Goal: Task Accomplishment & Management: Use online tool/utility

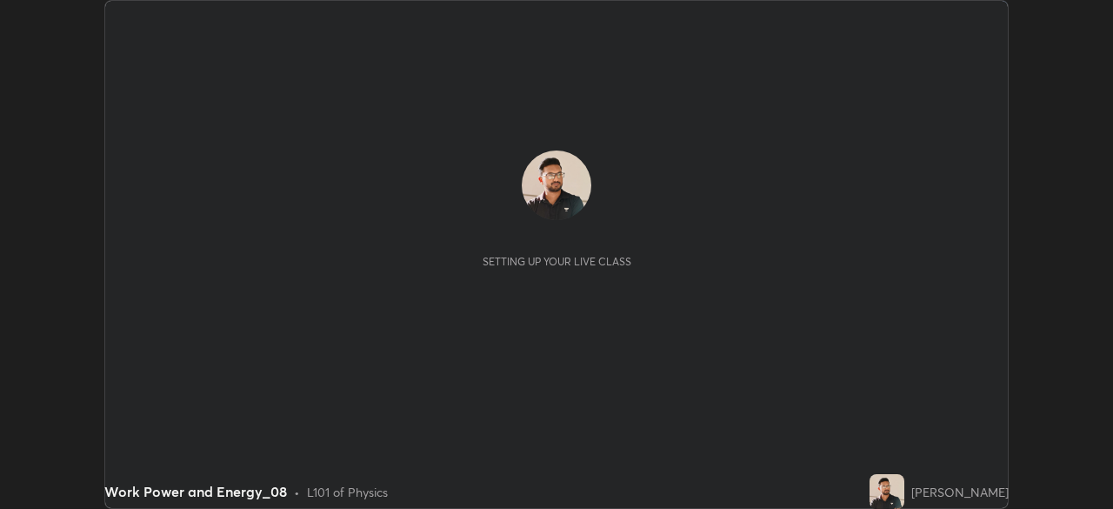
scroll to position [509, 1112]
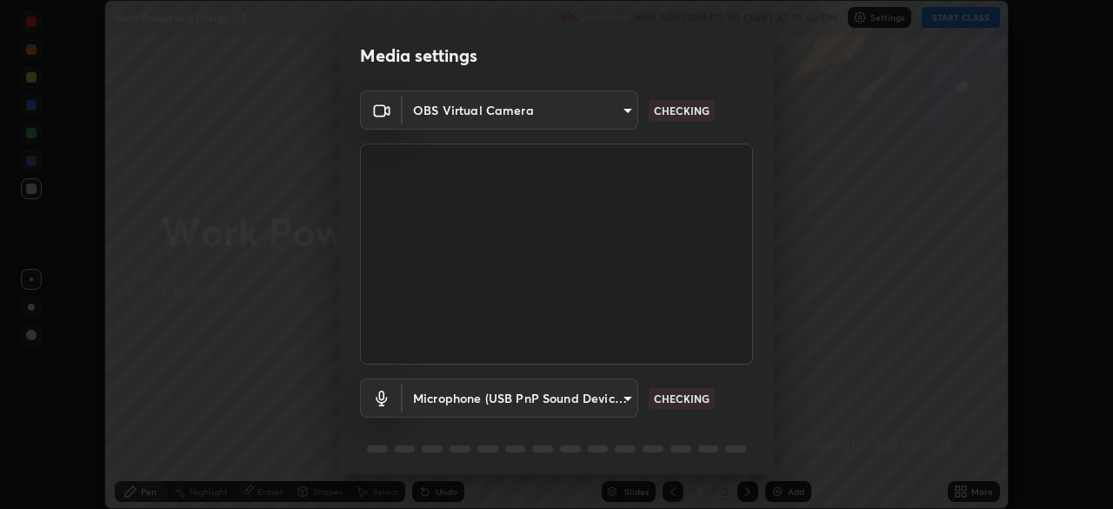
type input "d64d47ec9df49bf16df3be139c80778ada659e70263b5e9972ae33db9fa5459d"
click at [416, 393] on body "Erase all Work Power and Energy_08 Recording WAS SCHEDULED TO START AT 10:40 PM…" at bounding box center [556, 254] width 1113 height 509
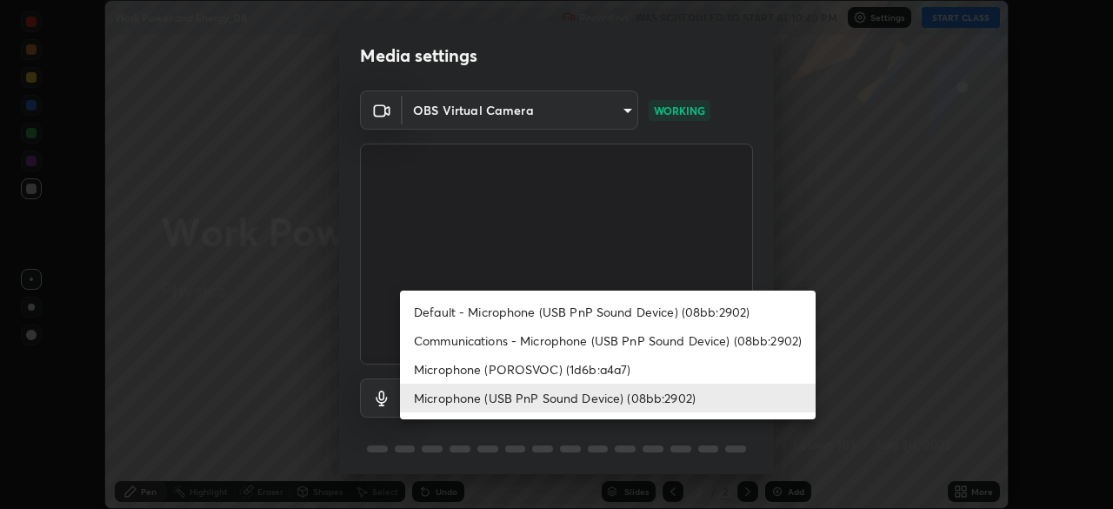
click at [433, 365] on li "Microphone (POROSVOC) (1d6b:a4a7)" at bounding box center [608, 369] width 416 height 29
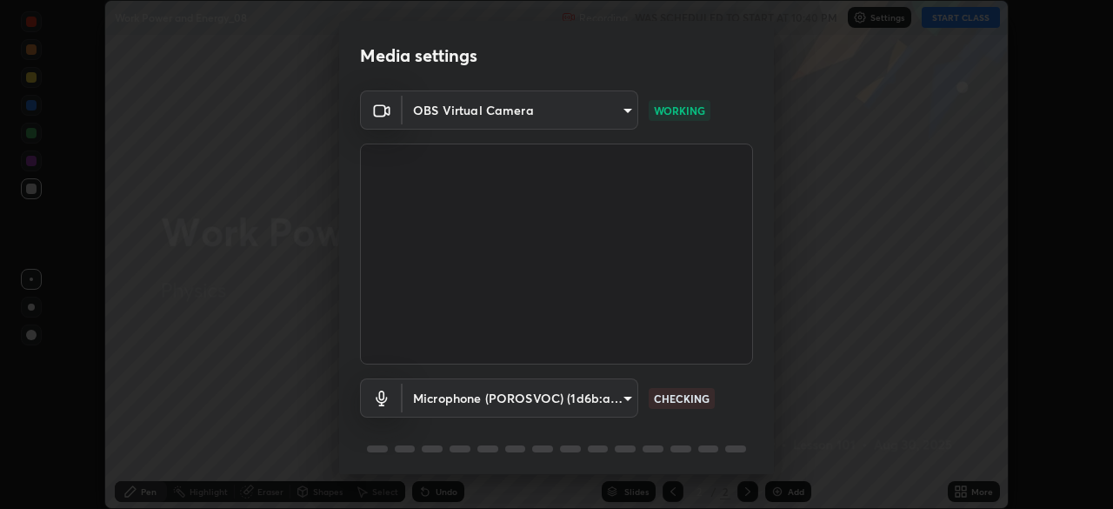
click at [438, 394] on body "Erase all Work Power and Energy_08 Recording WAS SCHEDULED TO START AT 10:40 PM…" at bounding box center [556, 254] width 1113 height 509
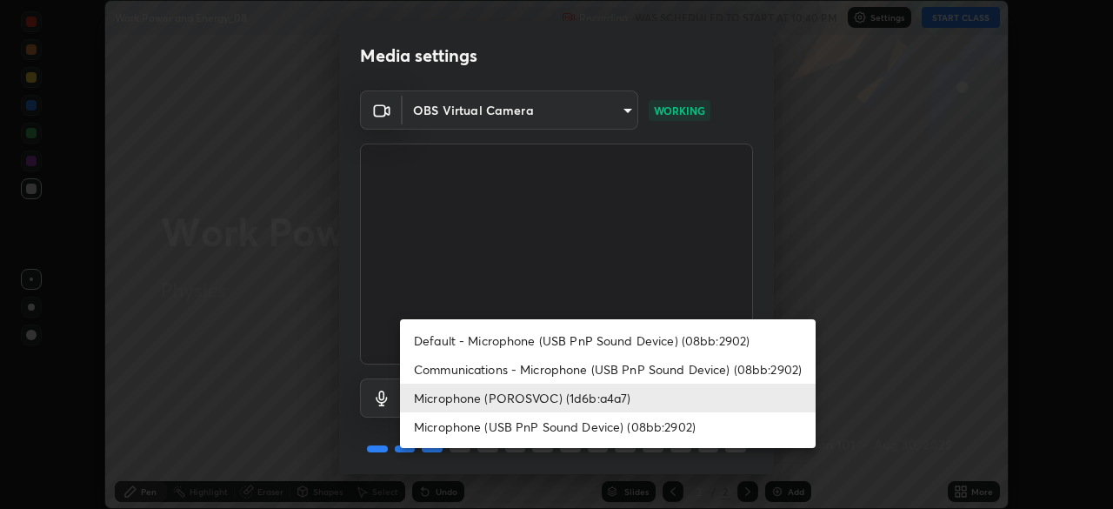
click at [450, 430] on li "Microphone (USB PnP Sound Device) (08bb:2902)" at bounding box center [608, 426] width 416 height 29
type input "51a22c1431b769a8bb8d408626adf62a2672edeebd2159a8188921bb0d946e59"
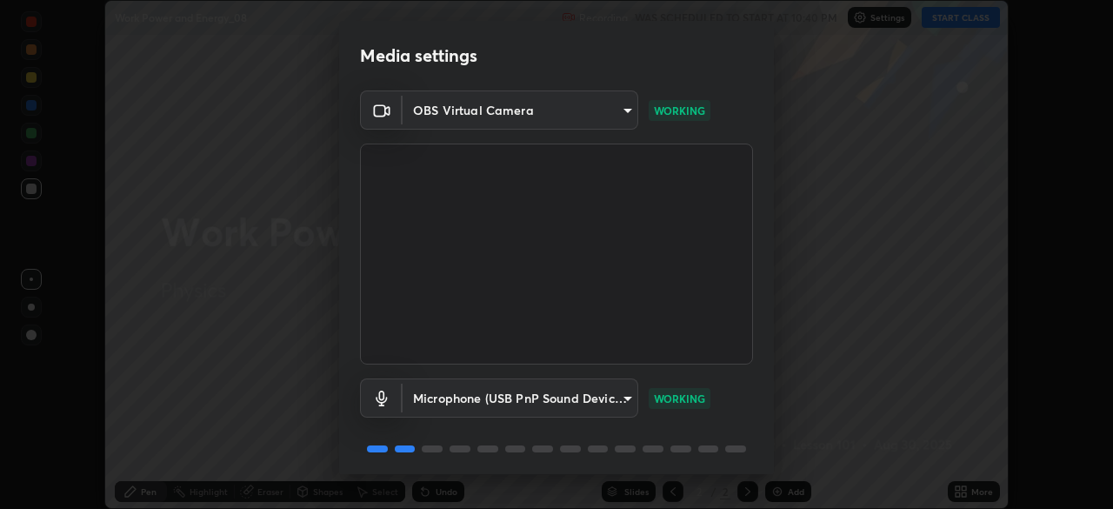
scroll to position [62, 0]
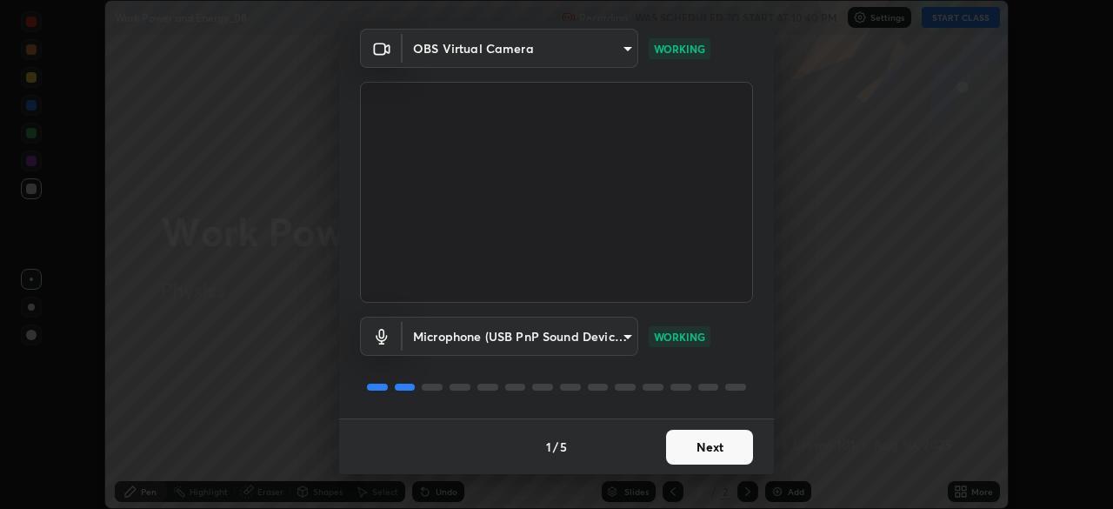
click at [689, 447] on button "Next" at bounding box center [709, 447] width 87 height 35
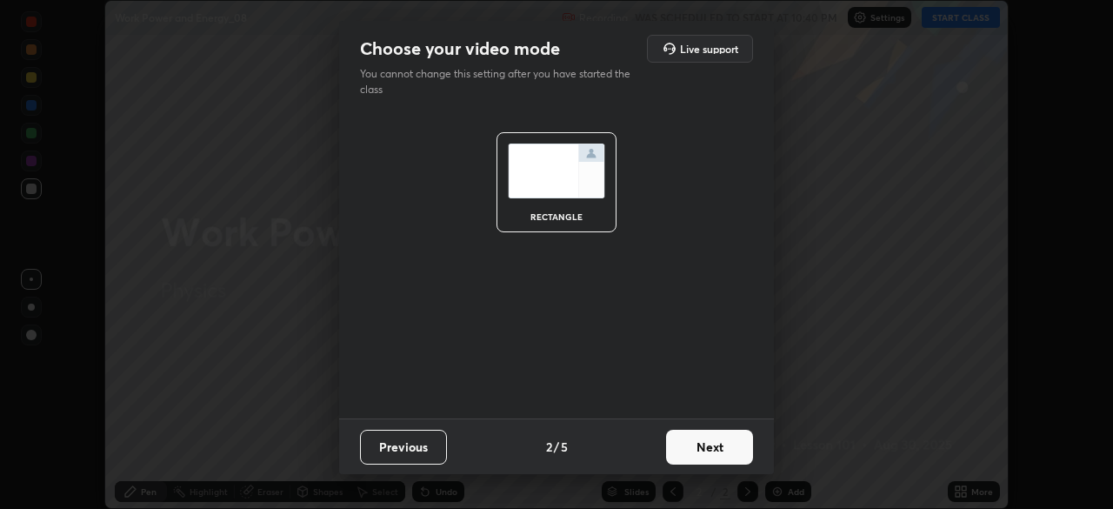
click at [697, 450] on button "Next" at bounding box center [709, 447] width 87 height 35
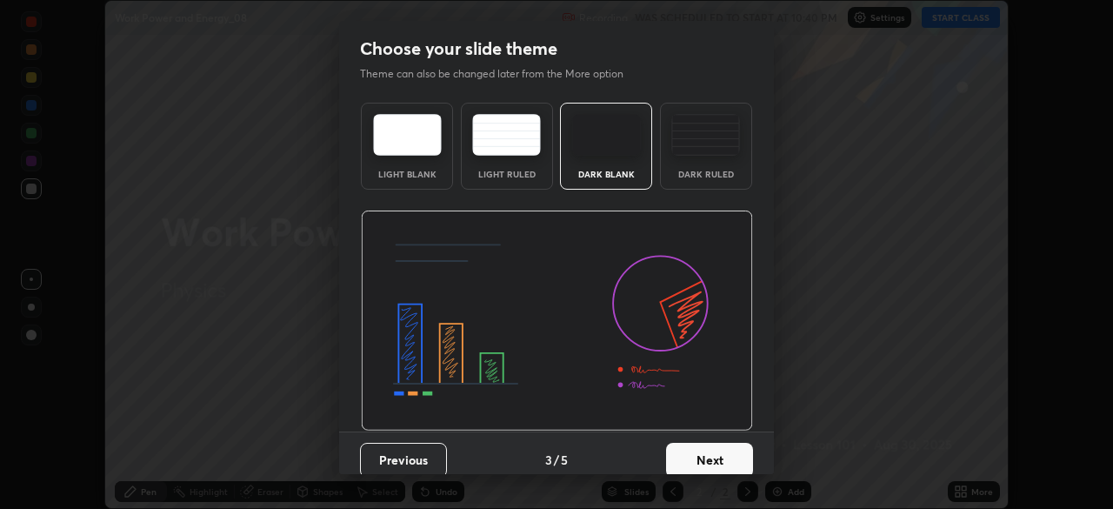
click at [709, 458] on button "Next" at bounding box center [709, 460] width 87 height 35
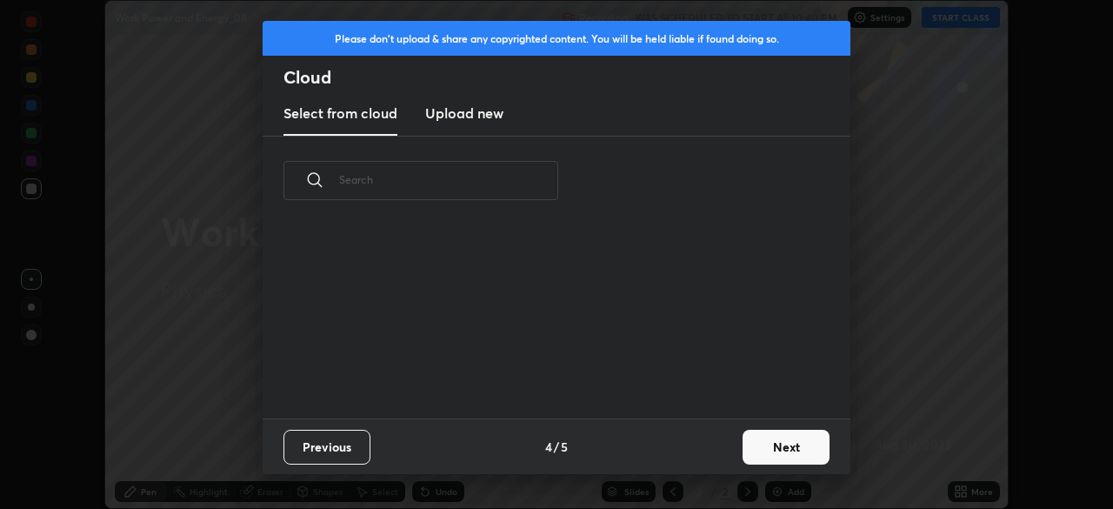
scroll to position [193, 558]
click at [765, 450] on button "Next" at bounding box center [786, 447] width 87 height 35
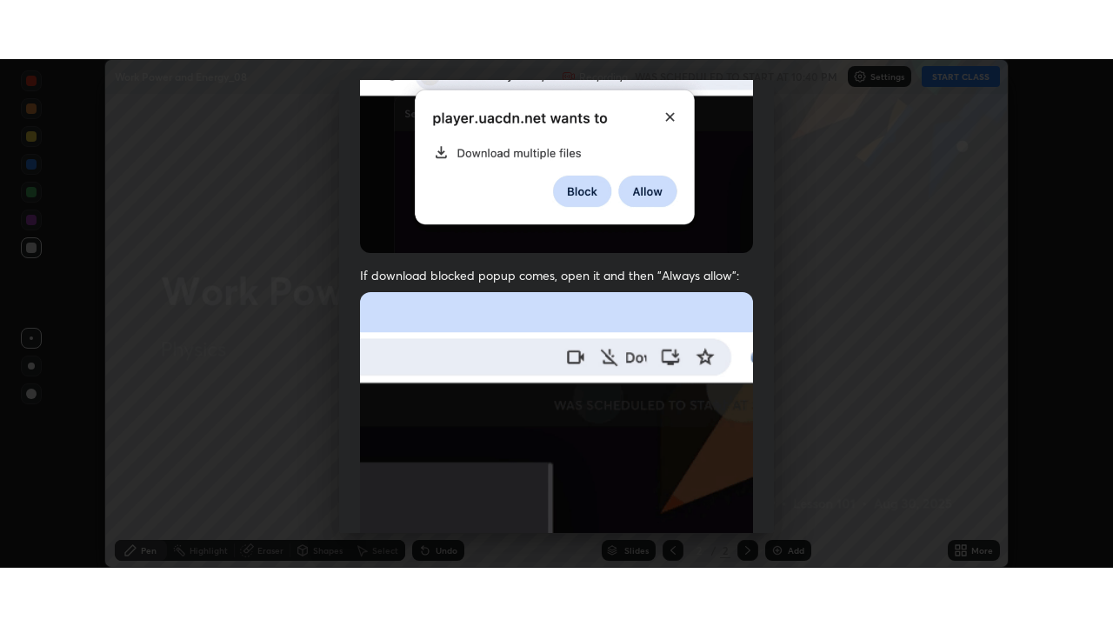
scroll to position [417, 0]
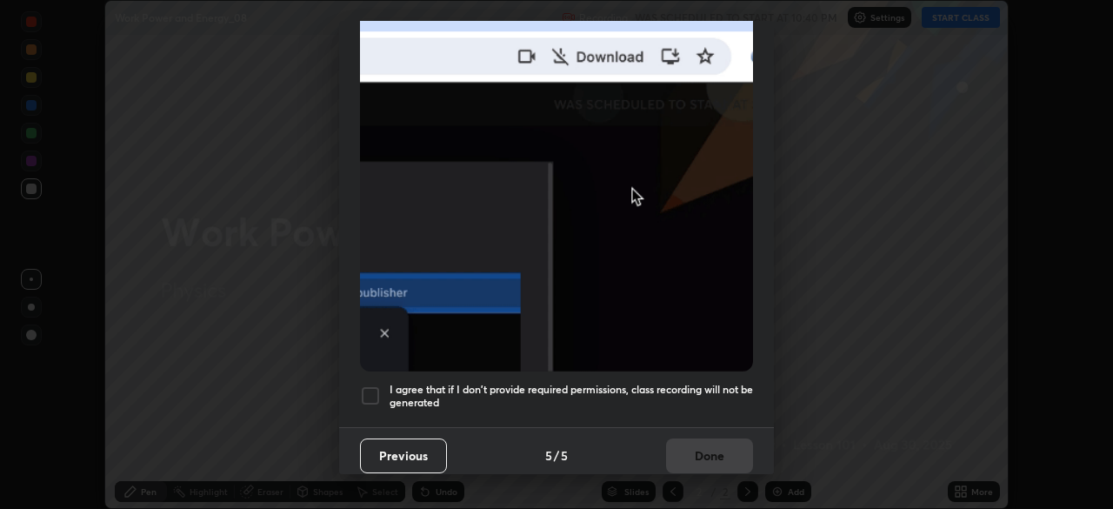
click at [379, 386] on div at bounding box center [370, 395] width 21 height 21
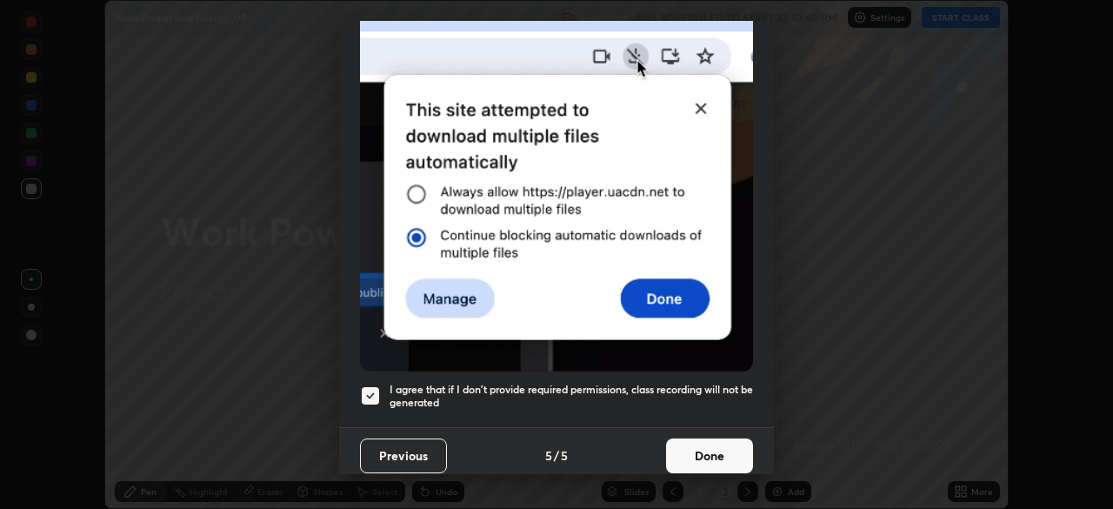
click at [685, 446] on button "Done" at bounding box center [709, 455] width 87 height 35
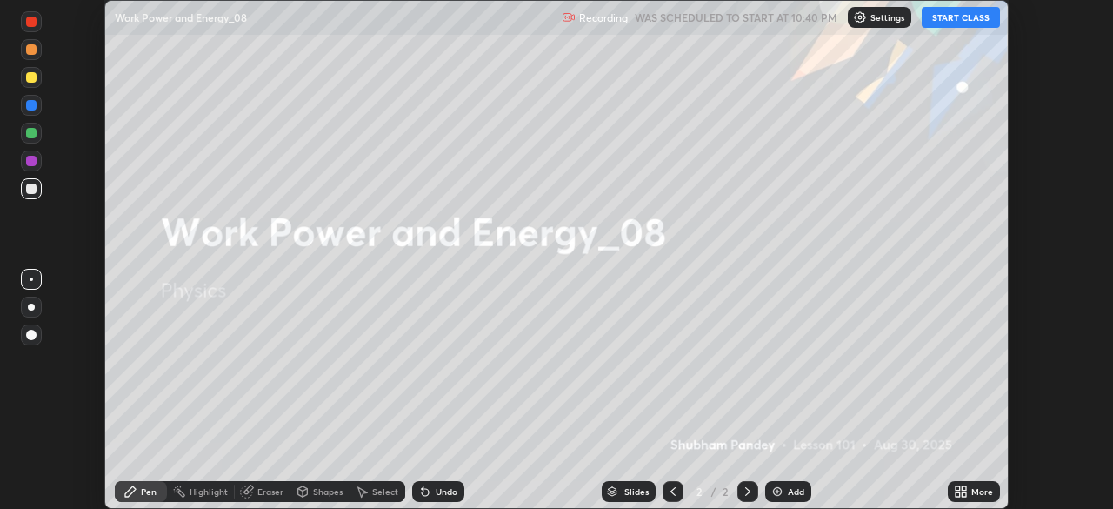
click at [944, 24] on button "START CLASS" at bounding box center [961, 17] width 78 height 21
click at [964, 488] on icon at bounding box center [964, 488] width 4 height 4
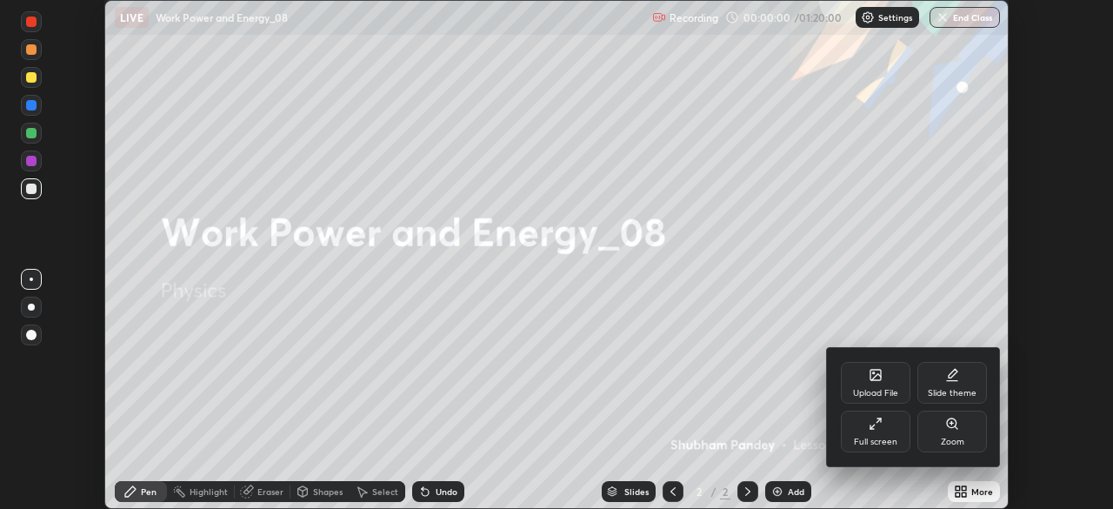
click at [877, 418] on icon at bounding box center [878, 419] width 3 height 3
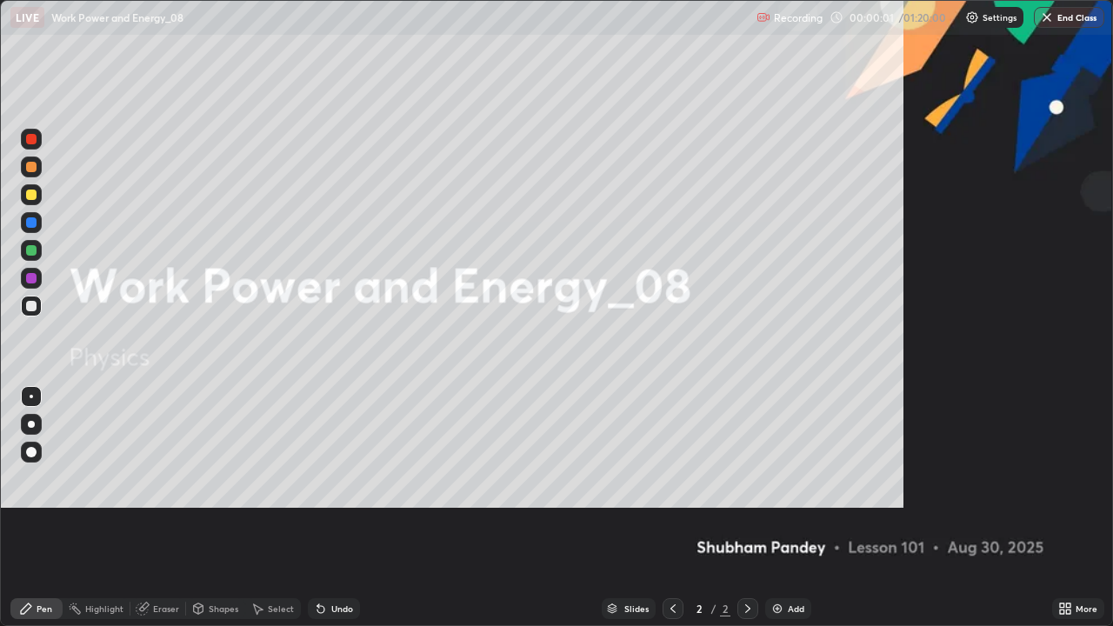
scroll to position [626, 1113]
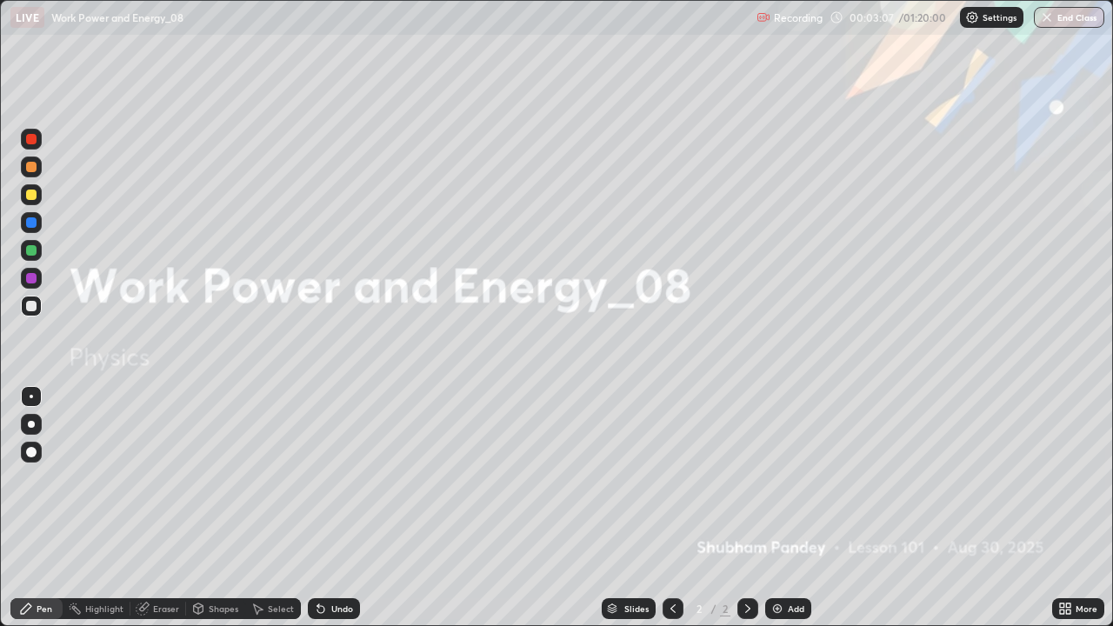
click at [30, 427] on div at bounding box center [31, 424] width 7 height 7
click at [32, 202] on div at bounding box center [31, 194] width 21 height 21
click at [790, 508] on div "Add" at bounding box center [788, 608] width 46 height 21
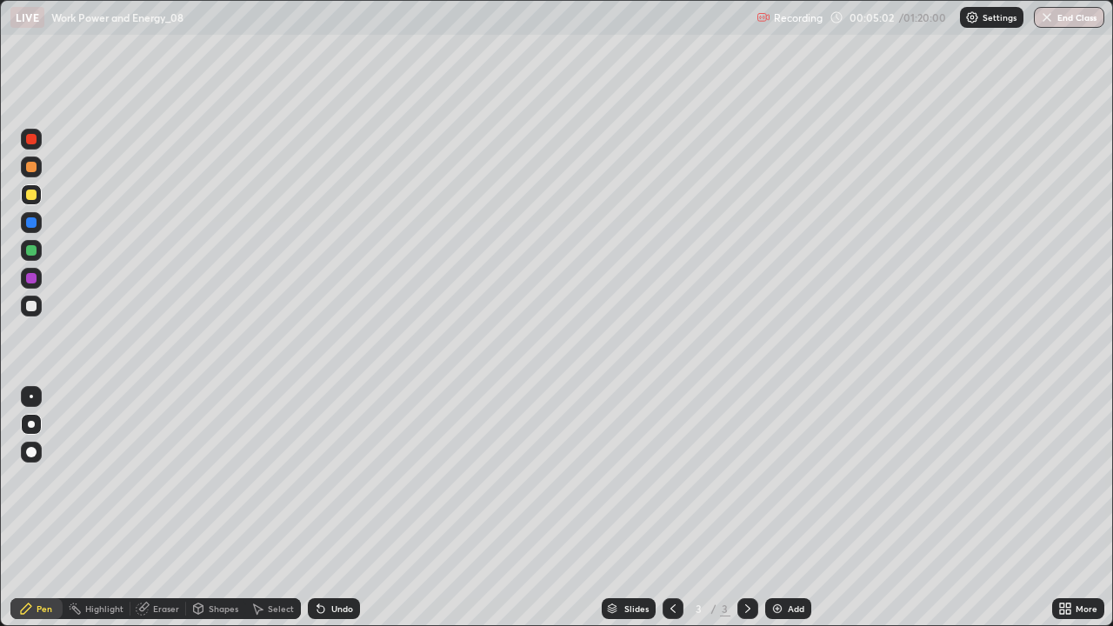
click at [24, 305] on div at bounding box center [31, 306] width 21 height 21
click at [25, 196] on div at bounding box center [31, 194] width 21 height 21
click at [785, 508] on div "Add" at bounding box center [788, 608] width 46 height 21
click at [678, 508] on div at bounding box center [673, 608] width 21 height 35
click at [743, 508] on div at bounding box center [747, 608] width 21 height 21
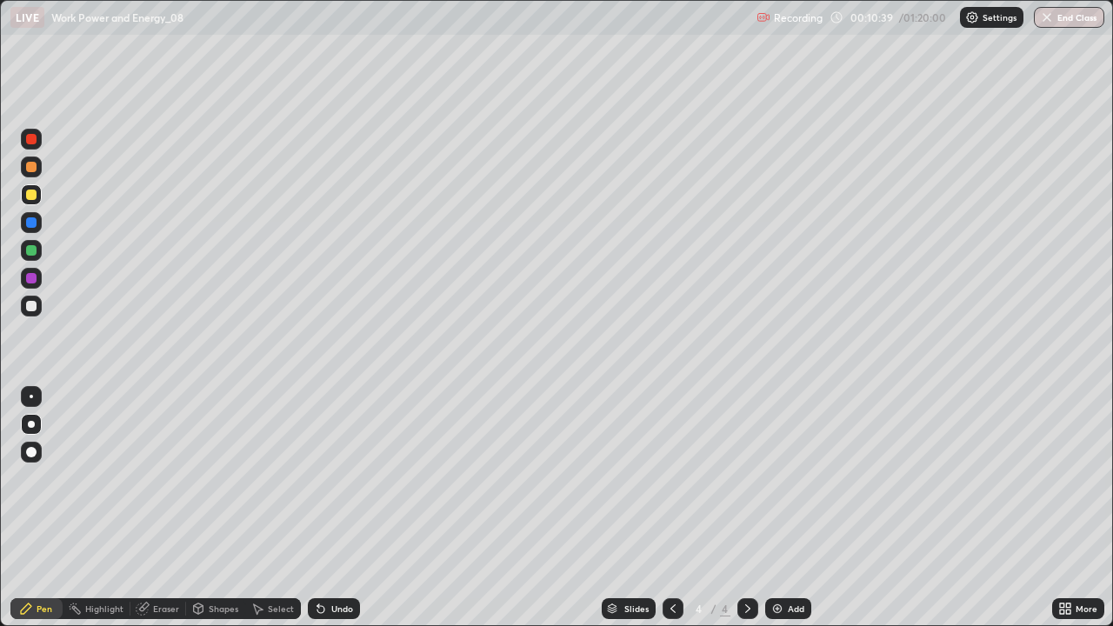
click at [29, 194] on div at bounding box center [31, 195] width 10 height 10
click at [32, 310] on div at bounding box center [31, 306] width 10 height 10
click at [782, 508] on img at bounding box center [777, 609] width 14 height 14
click at [30, 193] on div at bounding box center [31, 195] width 10 height 10
click at [32, 142] on div at bounding box center [31, 139] width 10 height 10
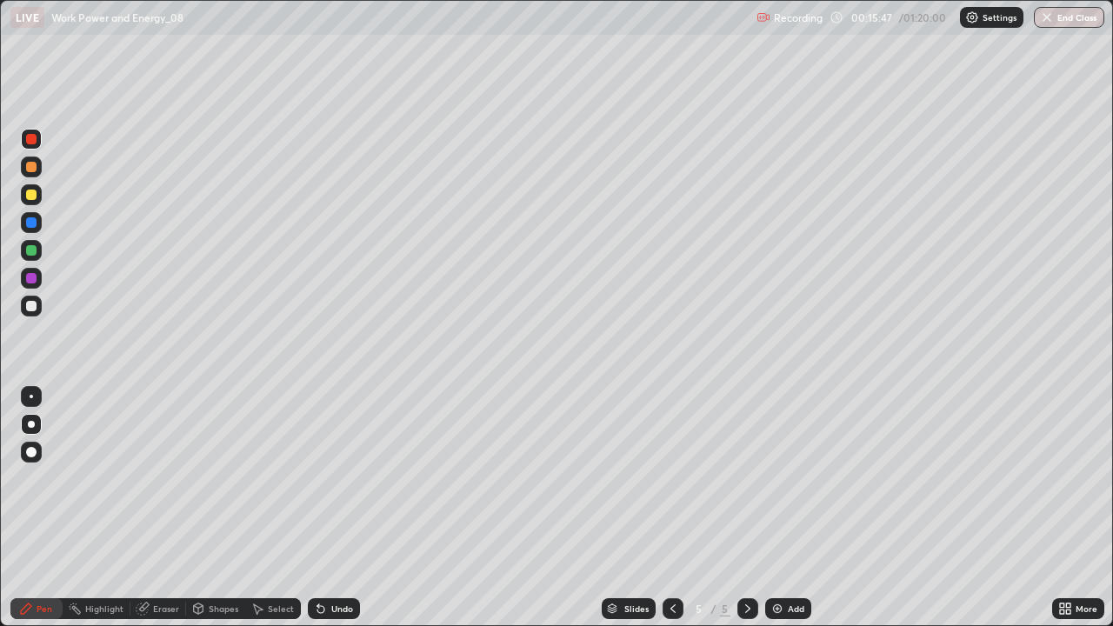
click at [31, 305] on div at bounding box center [31, 306] width 10 height 10
click at [24, 192] on div at bounding box center [31, 194] width 21 height 21
click at [27, 303] on div at bounding box center [31, 306] width 10 height 10
click at [32, 138] on div at bounding box center [31, 139] width 10 height 10
click at [32, 219] on div at bounding box center [31, 222] width 10 height 10
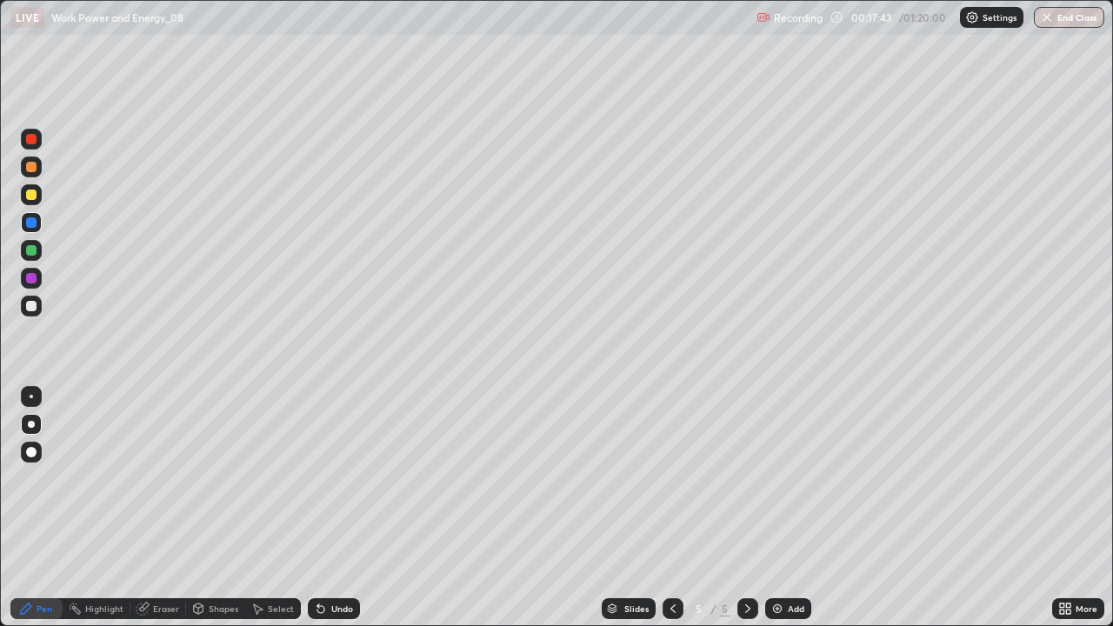
click at [41, 299] on div at bounding box center [31, 306] width 21 height 21
click at [790, 508] on div "Add" at bounding box center [788, 608] width 46 height 21
click at [33, 197] on div at bounding box center [31, 195] width 10 height 10
click at [32, 307] on div at bounding box center [31, 306] width 10 height 10
click at [33, 305] on div at bounding box center [31, 306] width 10 height 10
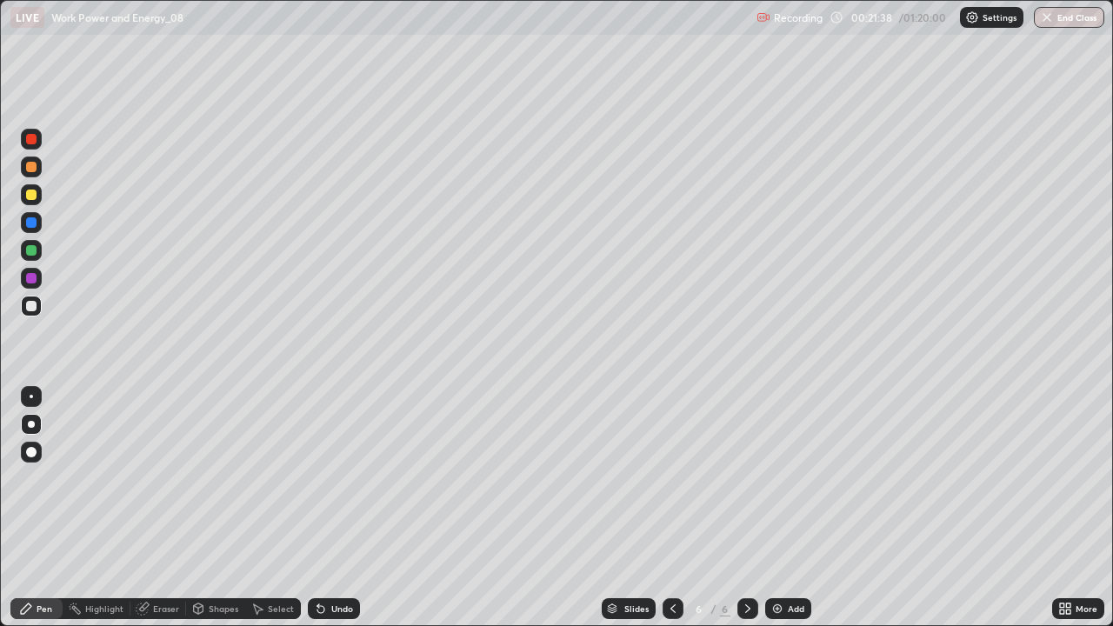
click at [30, 193] on div at bounding box center [31, 195] width 10 height 10
click at [332, 508] on div "Undo" at bounding box center [342, 608] width 22 height 9
click at [333, 508] on div "Undo" at bounding box center [342, 608] width 22 height 9
click at [30, 251] on div at bounding box center [31, 250] width 10 height 10
click at [31, 142] on div at bounding box center [31, 139] width 10 height 10
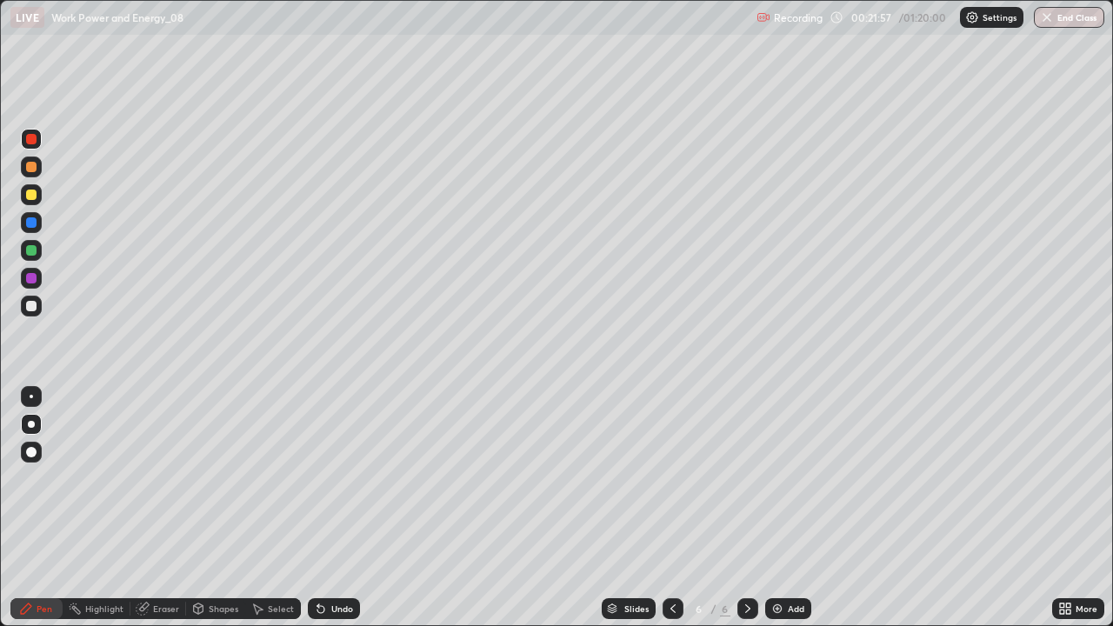
click at [29, 220] on div at bounding box center [31, 222] width 10 height 10
click at [32, 306] on div at bounding box center [31, 306] width 10 height 10
click at [784, 508] on div "Add" at bounding box center [788, 608] width 46 height 21
click at [30, 190] on div at bounding box center [31, 195] width 10 height 10
click at [34, 303] on div at bounding box center [31, 306] width 10 height 10
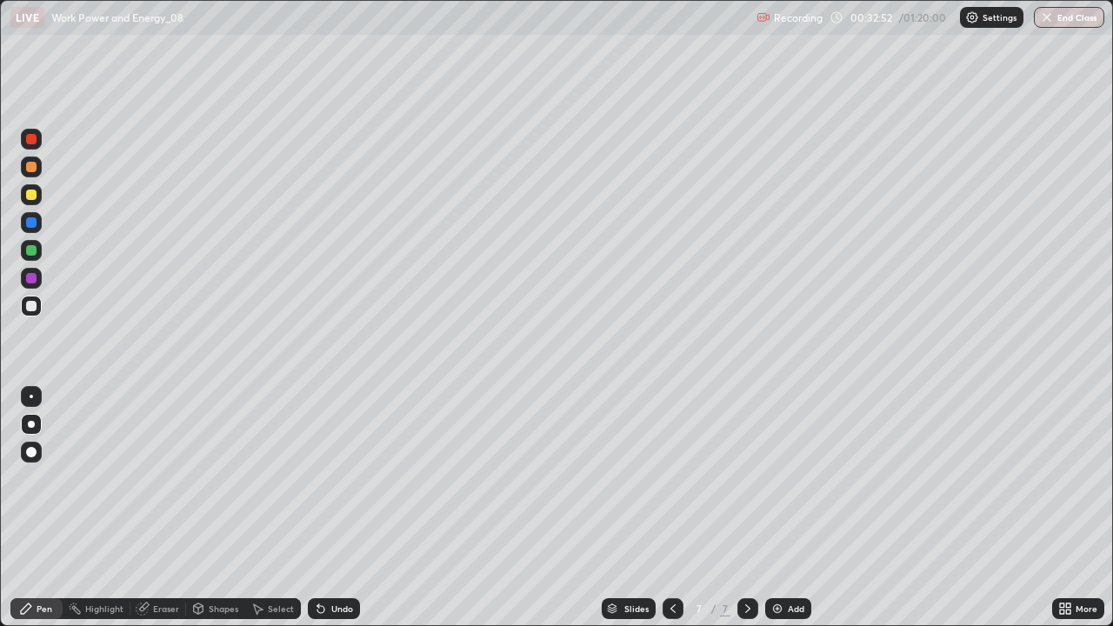
click at [792, 508] on div "Add" at bounding box center [796, 608] width 17 height 9
click at [40, 198] on div at bounding box center [31, 194] width 21 height 21
click at [35, 303] on div at bounding box center [31, 306] width 10 height 10
click at [324, 508] on div "Undo" at bounding box center [334, 608] width 52 height 21
click at [785, 508] on div "Add" at bounding box center [788, 608] width 46 height 21
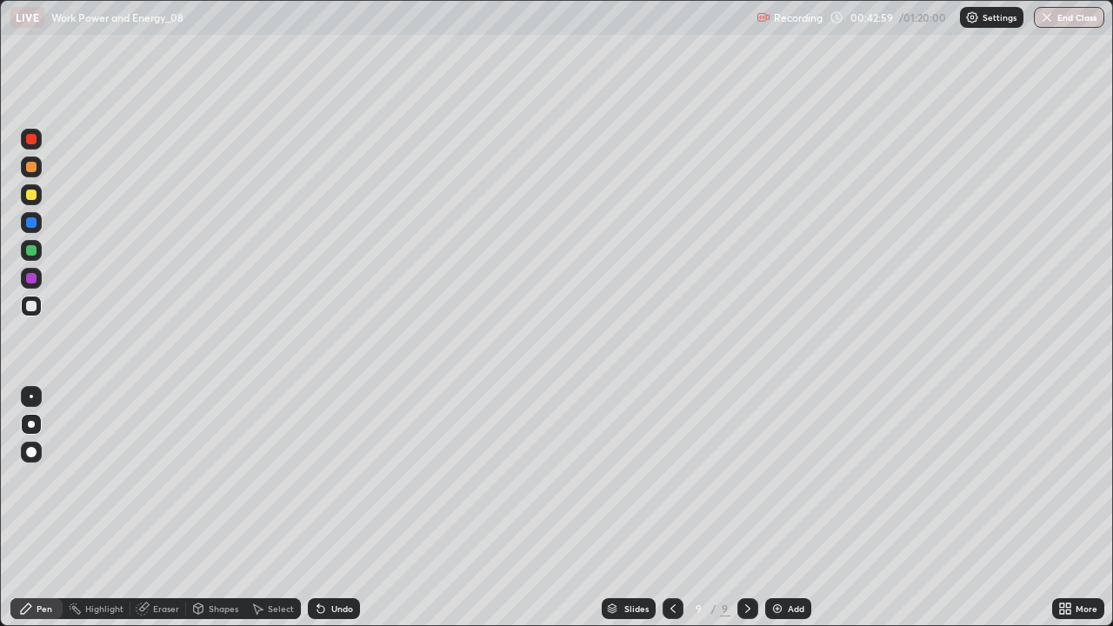
click at [37, 201] on div at bounding box center [31, 194] width 21 height 21
click at [29, 303] on div at bounding box center [31, 306] width 10 height 10
click at [331, 508] on div "Undo" at bounding box center [342, 608] width 22 height 9
click at [784, 508] on div "Add" at bounding box center [788, 608] width 46 height 21
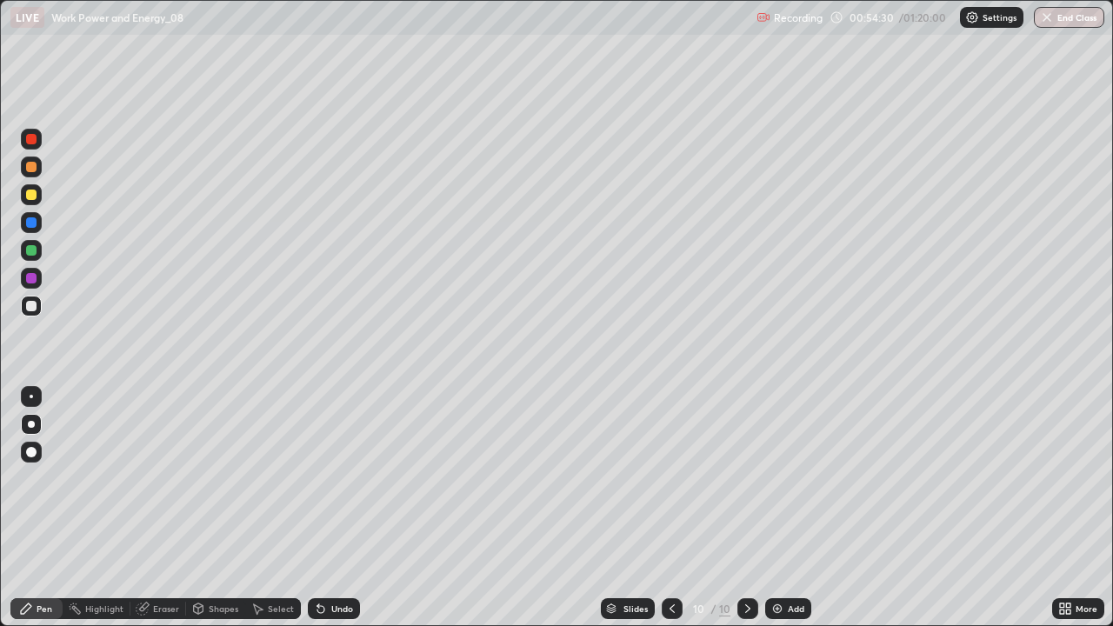
click at [35, 167] on div at bounding box center [31, 167] width 10 height 10
click at [35, 197] on div at bounding box center [31, 195] width 10 height 10
click at [331, 508] on div "Undo" at bounding box center [334, 608] width 52 height 21
click at [333, 508] on div "Undo" at bounding box center [342, 608] width 22 height 9
click at [26, 298] on div at bounding box center [31, 306] width 21 height 21
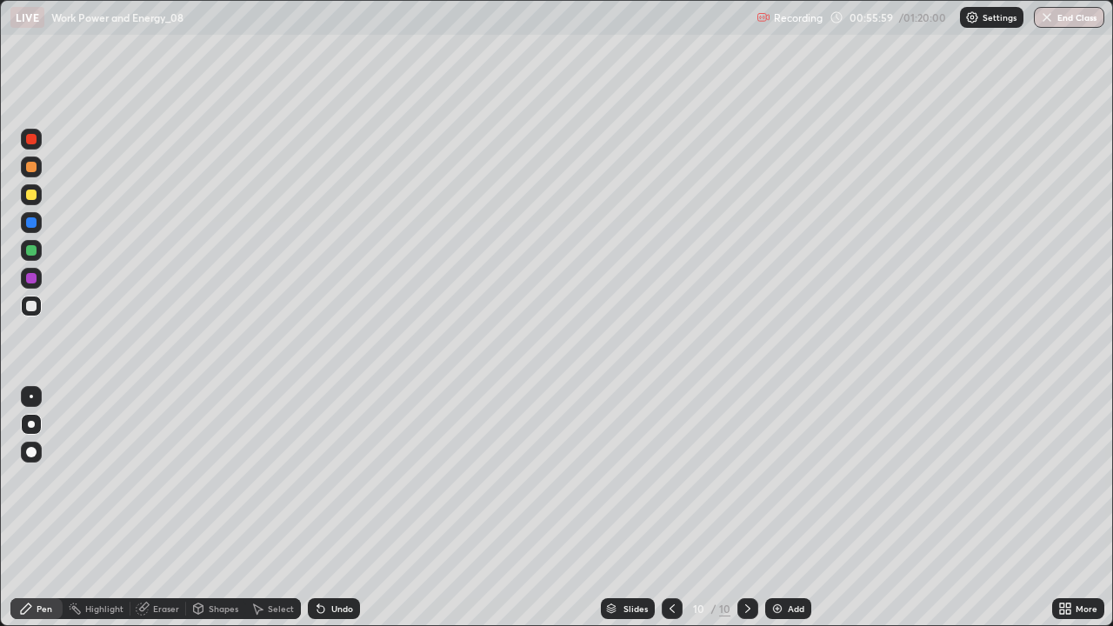
click at [333, 508] on div "Undo" at bounding box center [342, 608] width 22 height 9
click at [338, 508] on div "Undo" at bounding box center [342, 608] width 22 height 9
click at [774, 508] on img at bounding box center [777, 609] width 14 height 14
click at [32, 187] on div at bounding box center [31, 194] width 21 height 21
click at [347, 508] on div "Undo" at bounding box center [342, 608] width 22 height 9
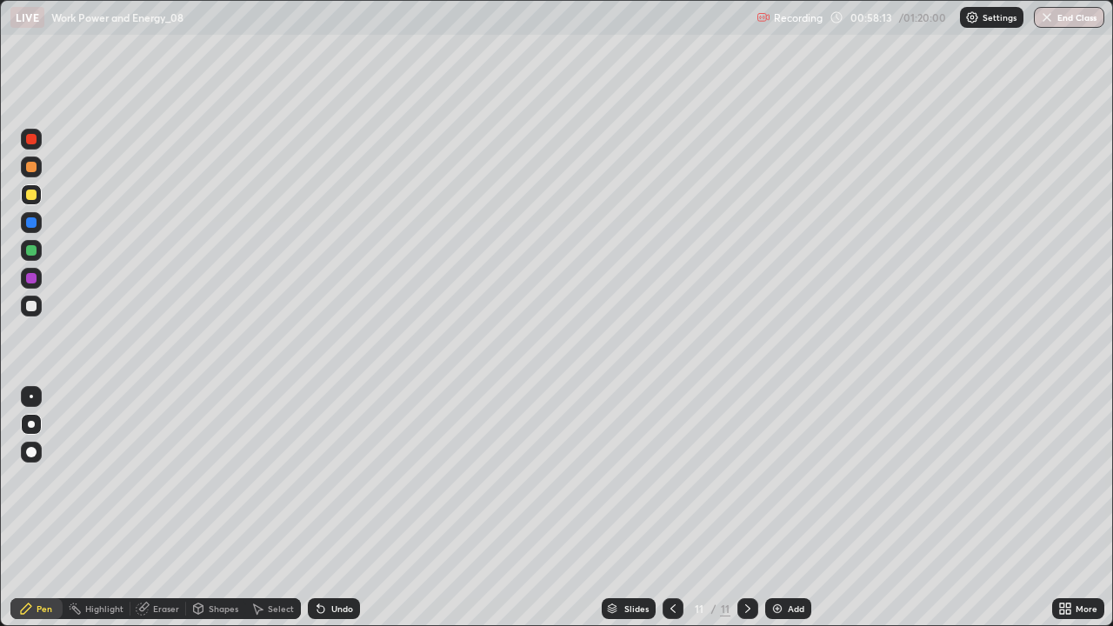
click at [30, 304] on div at bounding box center [31, 306] width 10 height 10
click at [30, 305] on div at bounding box center [31, 306] width 10 height 10
click at [328, 508] on div "Undo" at bounding box center [334, 608] width 52 height 21
click at [319, 508] on icon at bounding box center [320, 609] width 7 height 7
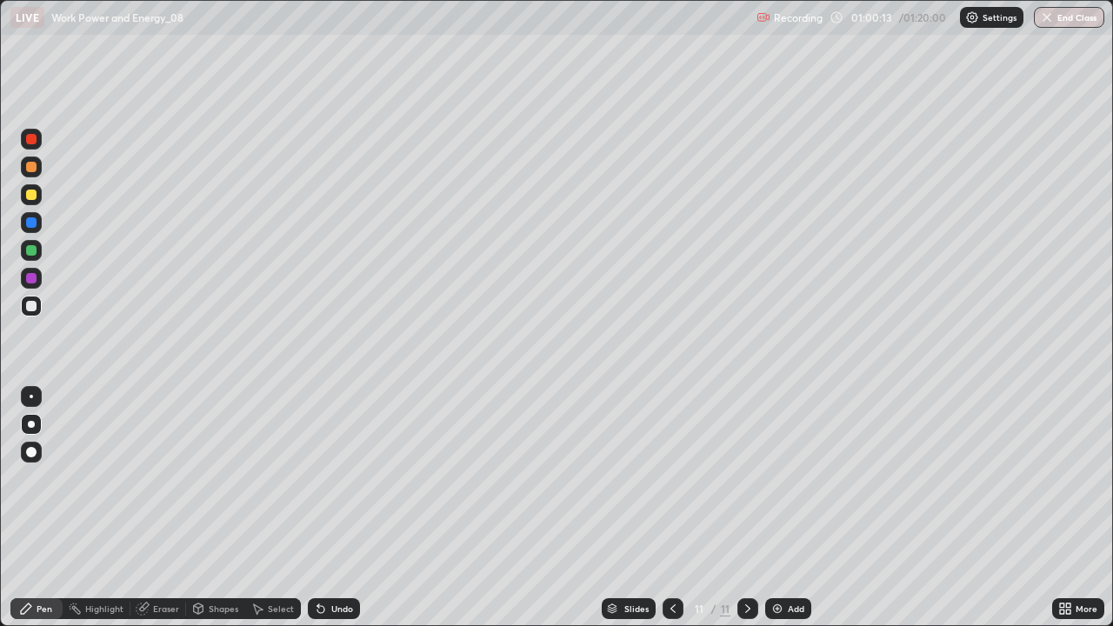
click at [318, 508] on icon at bounding box center [320, 609] width 7 height 7
click at [331, 508] on div "Undo" at bounding box center [342, 608] width 22 height 9
click at [332, 508] on div "Undo" at bounding box center [342, 608] width 22 height 9
click at [337, 508] on div "Undo" at bounding box center [342, 608] width 22 height 9
click at [338, 508] on div "Undo" at bounding box center [342, 608] width 22 height 9
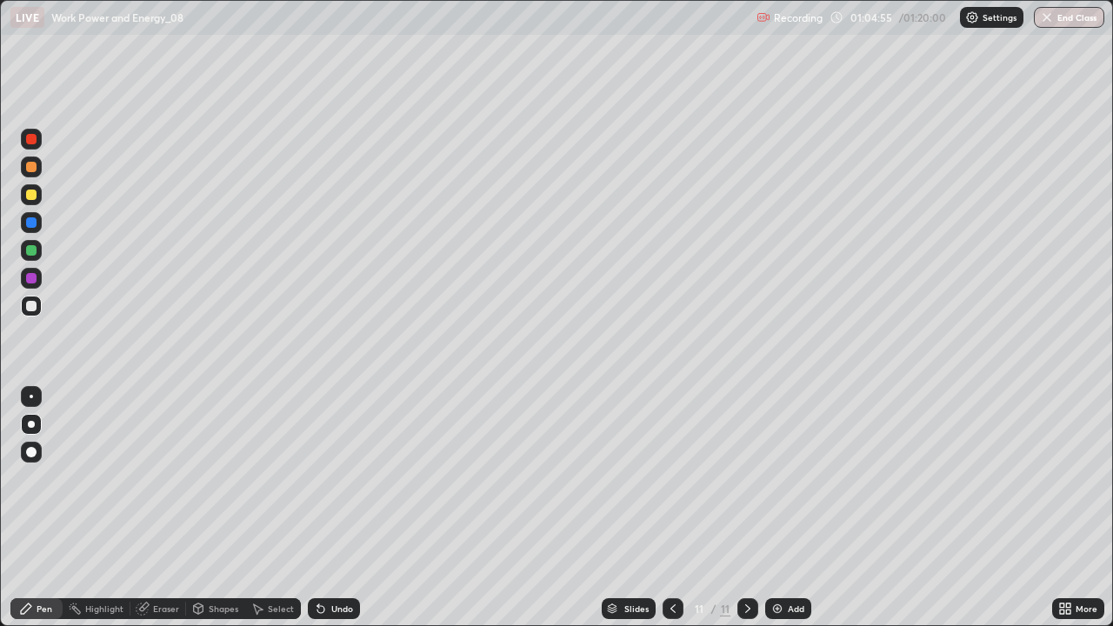
click at [788, 508] on div "Add" at bounding box center [788, 608] width 46 height 21
click at [35, 198] on div at bounding box center [31, 195] width 10 height 10
click at [33, 308] on div at bounding box center [31, 306] width 10 height 10
click at [276, 508] on div "Select" at bounding box center [281, 608] width 26 height 9
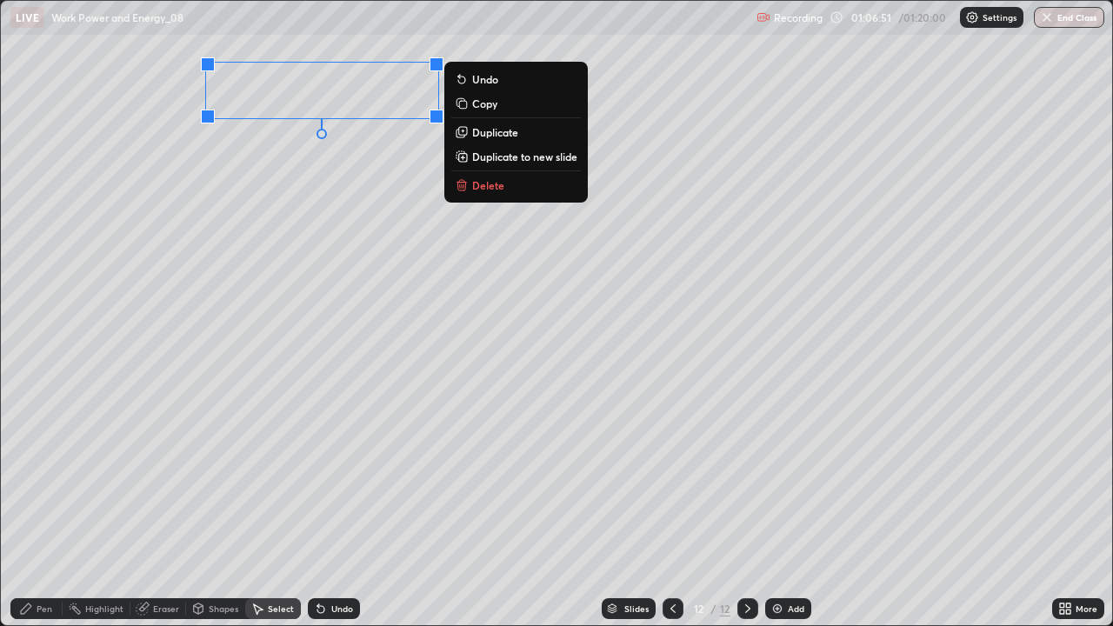
click at [45, 508] on div "Pen" at bounding box center [45, 608] width 16 height 9
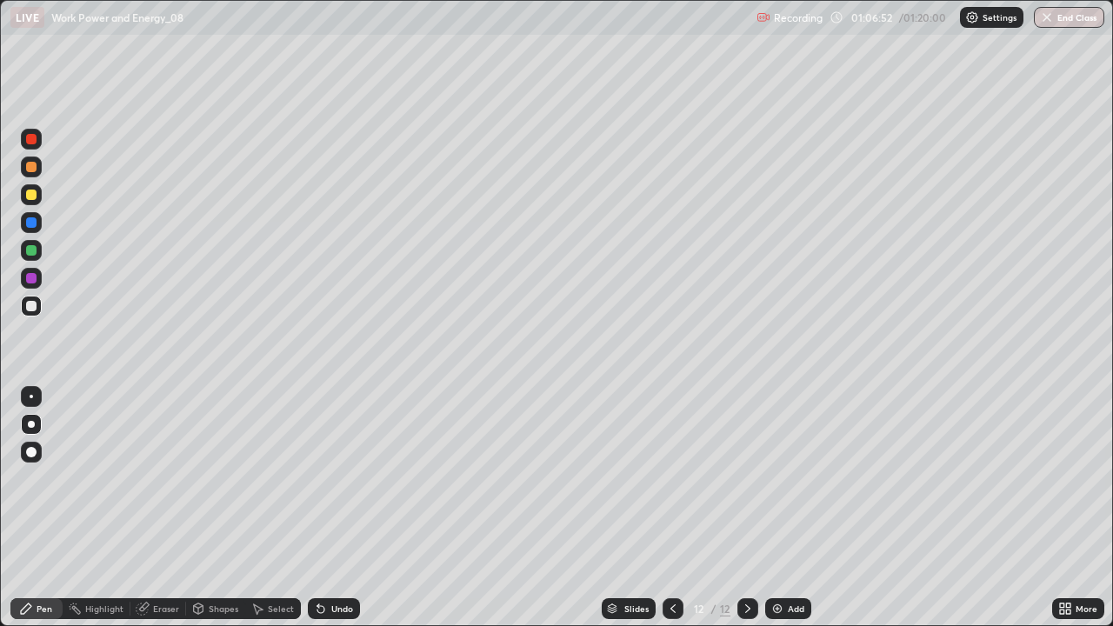
click at [27, 313] on div at bounding box center [31, 306] width 21 height 21
click at [669, 508] on icon at bounding box center [673, 609] width 14 height 14
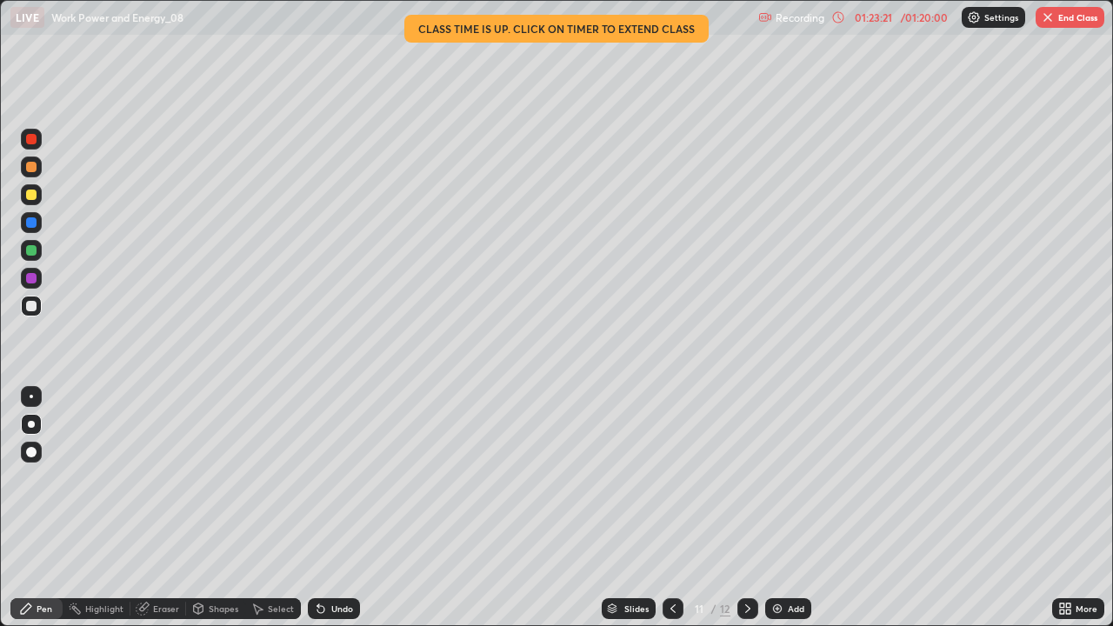
click at [1057, 17] on button "End Class" at bounding box center [1070, 17] width 69 height 21
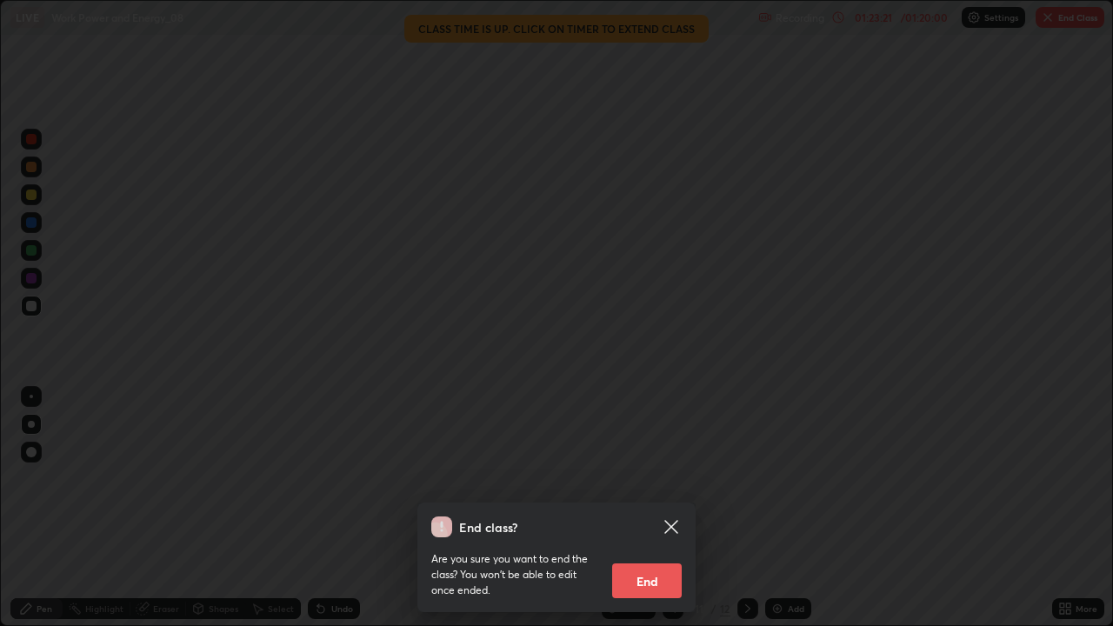
click at [637, 508] on button "End" at bounding box center [647, 580] width 70 height 35
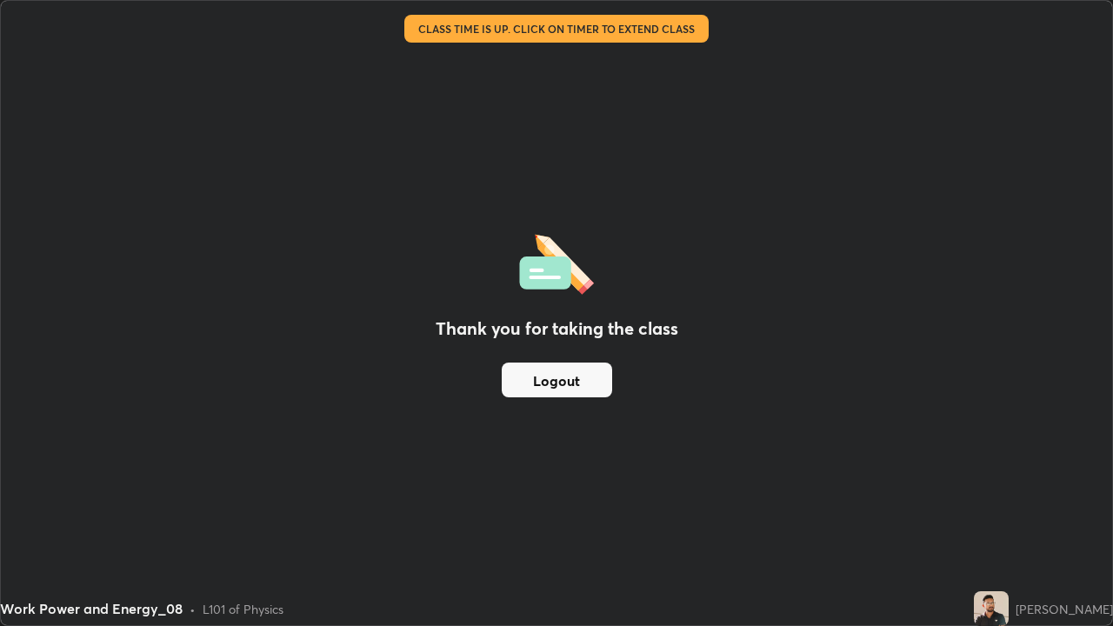
click at [522, 387] on button "Logout" at bounding box center [557, 380] width 110 height 35
